Goal: Task Accomplishment & Management: Use online tool/utility

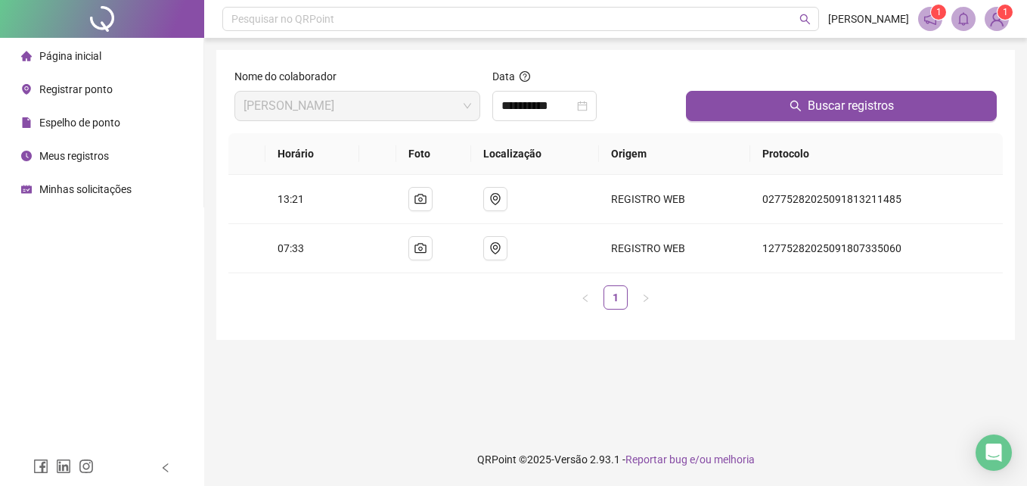
click at [89, 87] on span "Registrar ponto" at bounding box center [75, 89] width 73 height 12
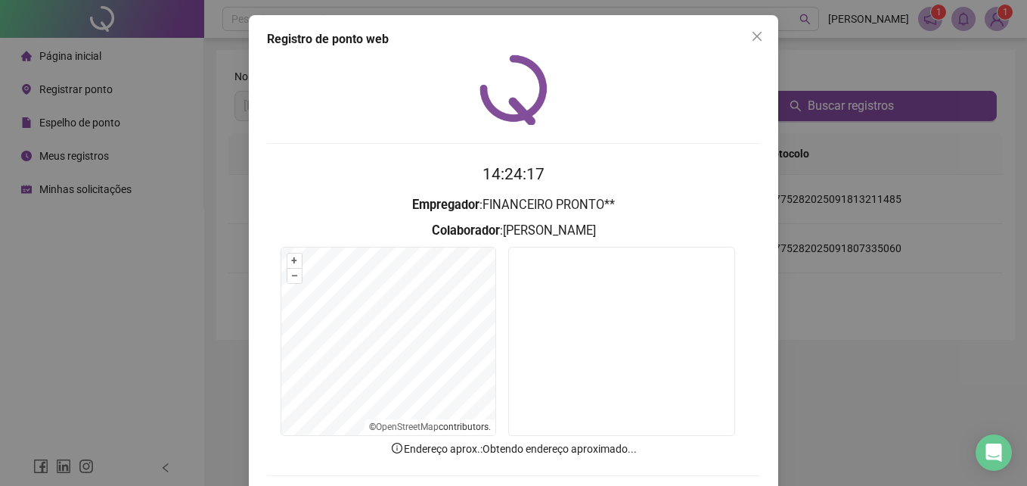
scroll to position [72, 0]
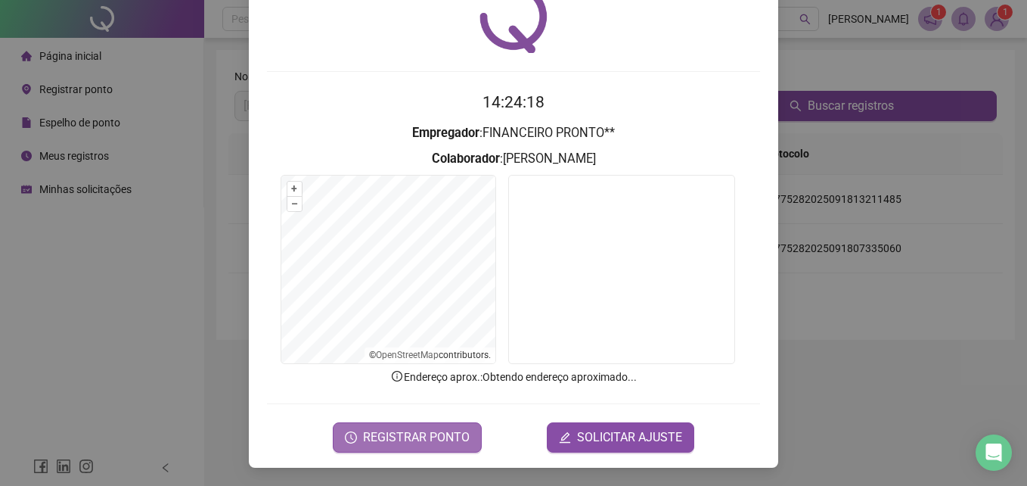
click at [436, 439] on span "REGISTRAR PONTO" at bounding box center [416, 437] width 107 height 18
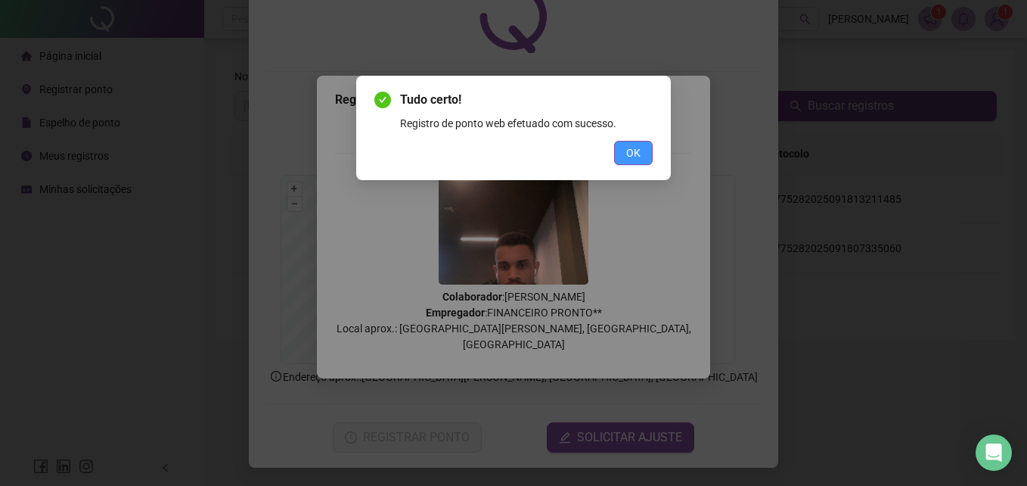
click at [631, 161] on button "OK" at bounding box center [633, 153] width 39 height 24
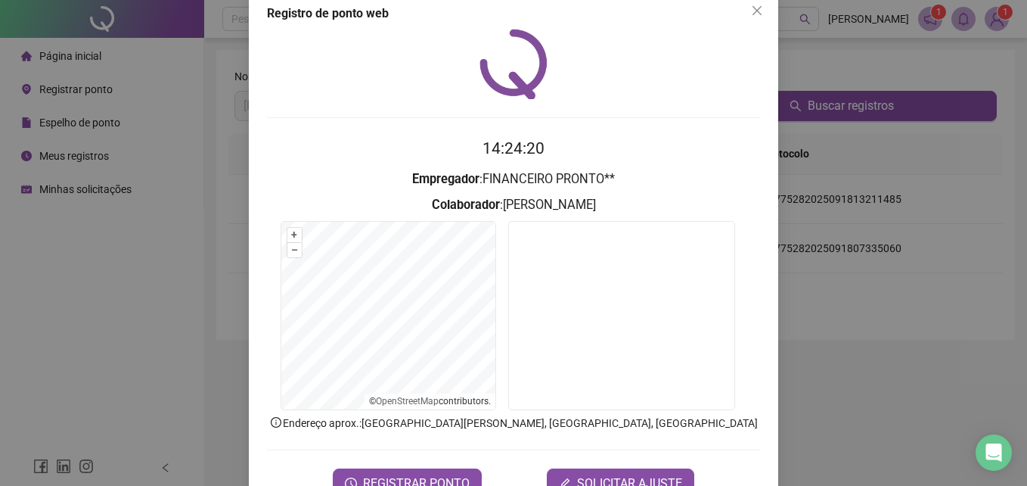
scroll to position [0, 0]
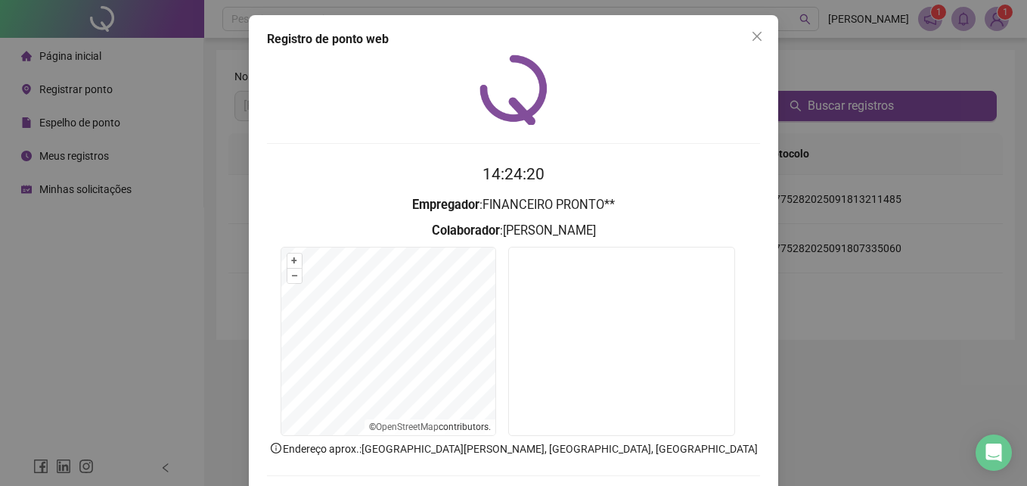
click at [754, 30] on icon "close" at bounding box center [757, 36] width 12 height 12
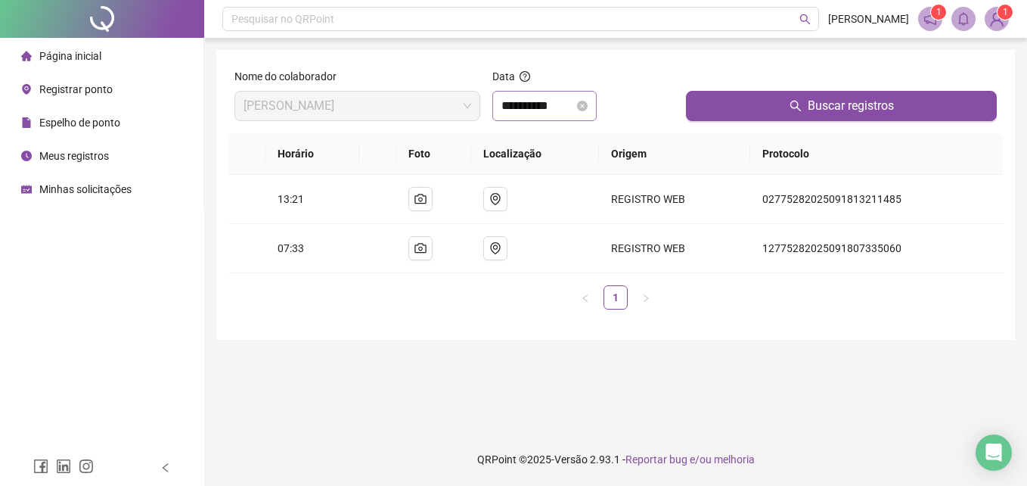
click at [588, 102] on icon "close-circle" at bounding box center [582, 106] width 11 height 11
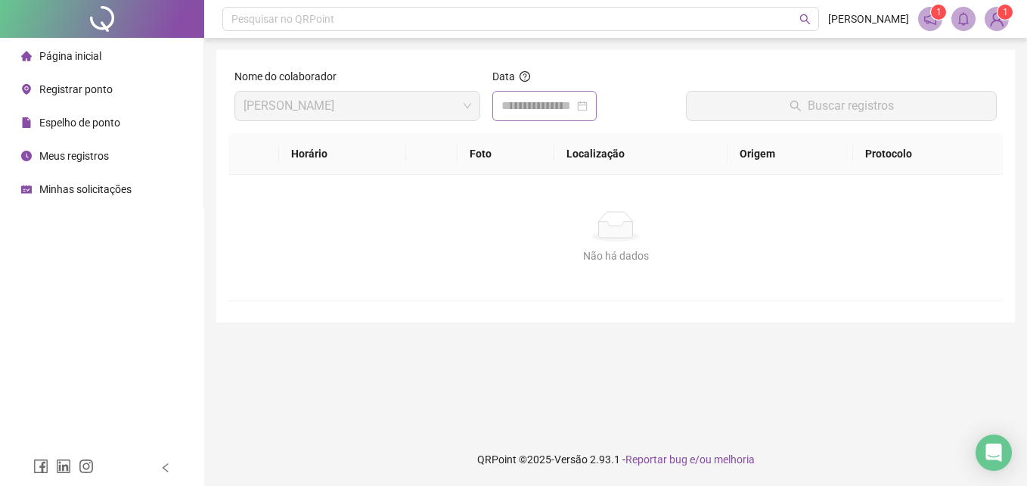
click at [588, 102] on div at bounding box center [545, 106] width 86 height 18
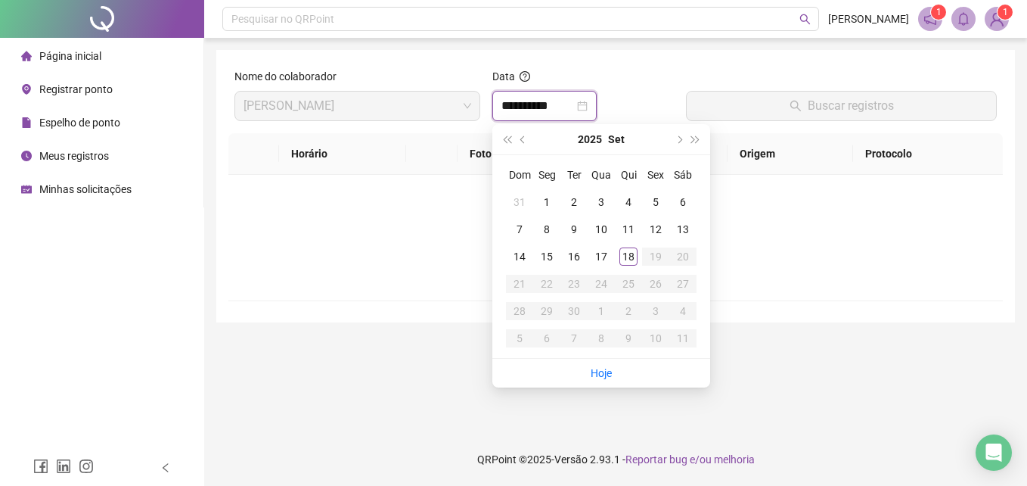
type input "**********"
click at [624, 263] on div "18" at bounding box center [629, 256] width 18 height 18
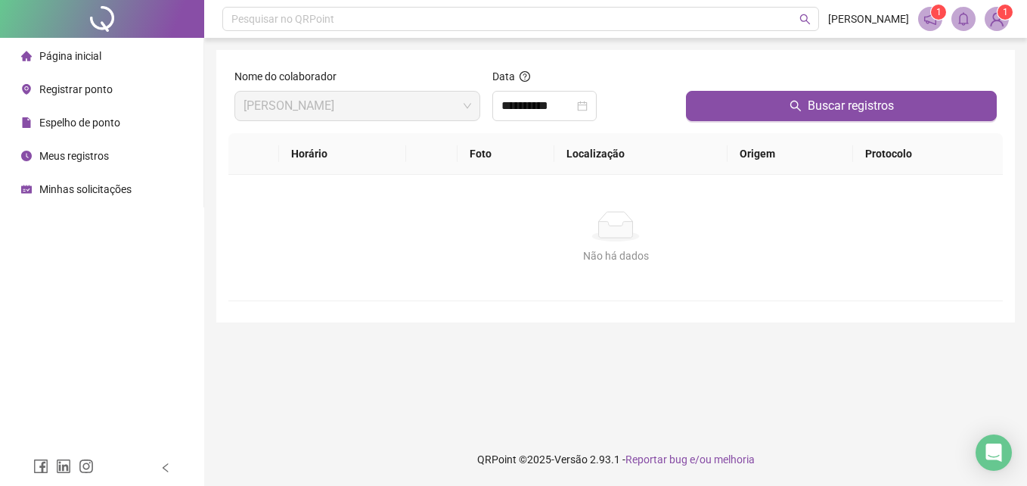
click at [790, 125] on div "Buscar registros" at bounding box center [841, 100] width 323 height 65
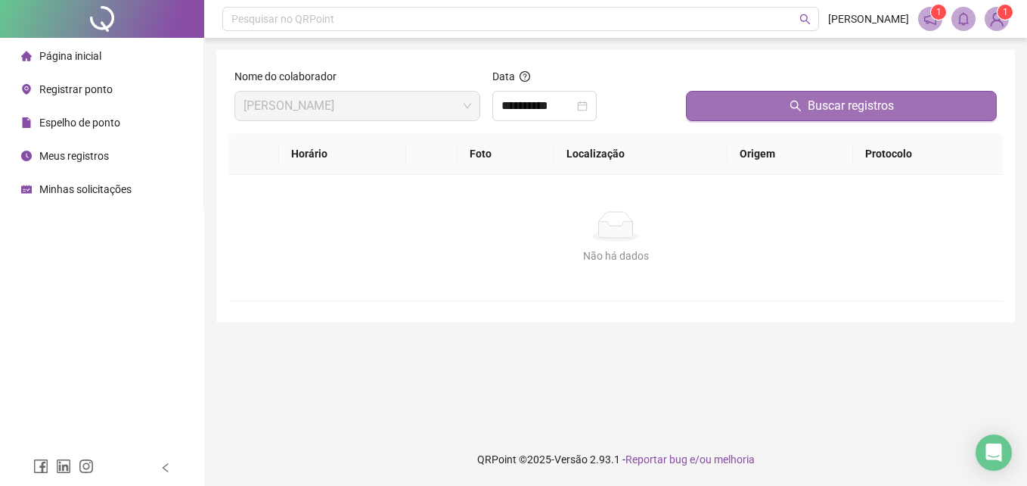
click at [793, 116] on button "Buscar registros" at bounding box center [841, 106] width 311 height 30
